Goal: Find specific page/section: Locate a particular part of the current website

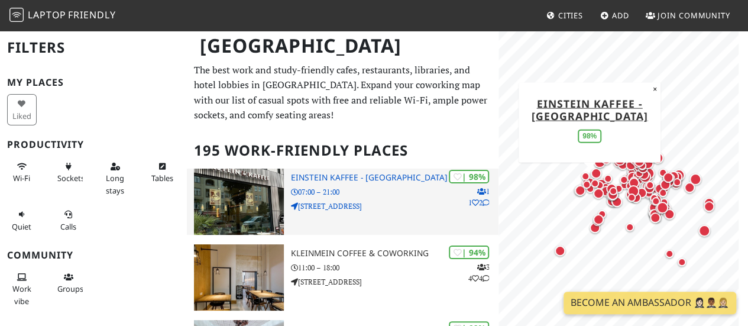
click at [243, 193] on img at bounding box center [239, 202] width 90 height 66
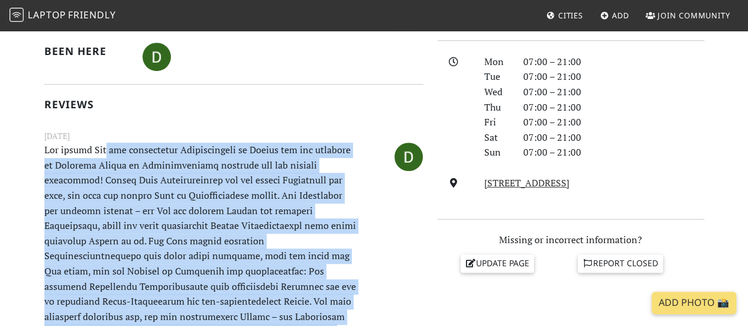
scroll to position [296, 0]
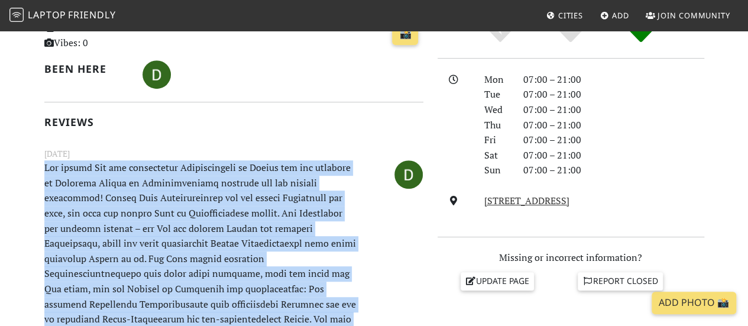
drag, startPoint x: 258, startPoint y: 233, endPoint x: 27, endPoint y: 166, distance: 240.1
